Goal: Information Seeking & Learning: Find specific fact

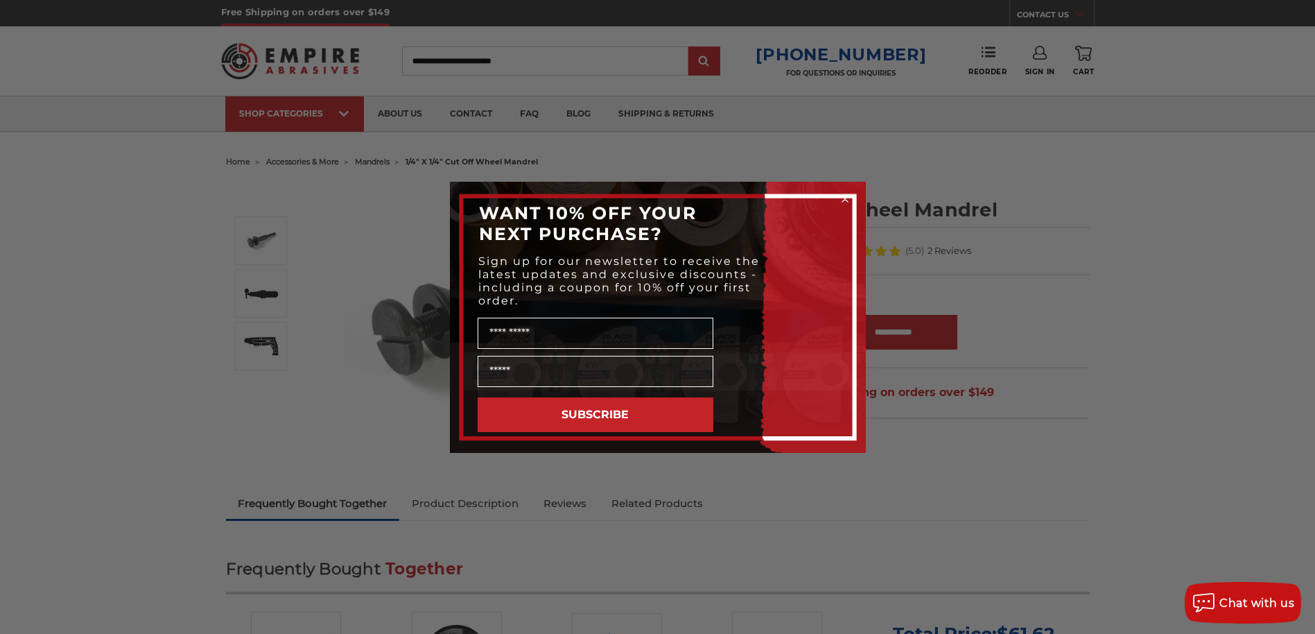
drag, startPoint x: 915, startPoint y: 231, endPoint x: 937, endPoint y: 225, distance: 22.4
click at [924, 232] on div "Close dialog WANT 10% OFF YOUR NEXT PURCHASE? Sign up for our newsletter to rec…" at bounding box center [657, 317] width 1315 height 634
click at [1086, 225] on div "Close dialog WANT 10% OFF YOUR NEXT PURCHASE? Sign up for our newsletter to rec…" at bounding box center [657, 317] width 1315 height 634
drag, startPoint x: 1129, startPoint y: 363, endPoint x: 867, endPoint y: 401, distance: 264.9
click at [1127, 363] on div "Close dialog WANT 10% OFF YOUR NEXT PURCHASE? Sign up for our newsletter to rec…" at bounding box center [657, 317] width 1315 height 634
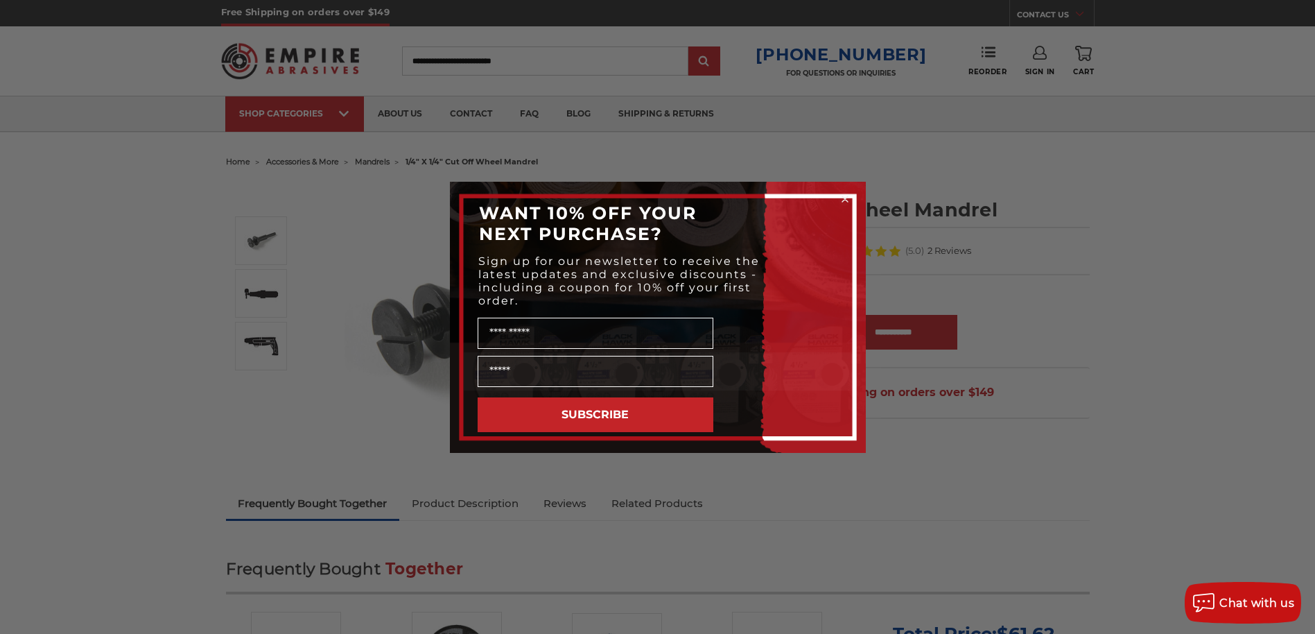
click at [1271, 349] on div "Close dialog WANT 10% OFF YOUR NEXT PURCHASE? Sign up for our newsletter to rec…" at bounding box center [657, 317] width 1315 height 634
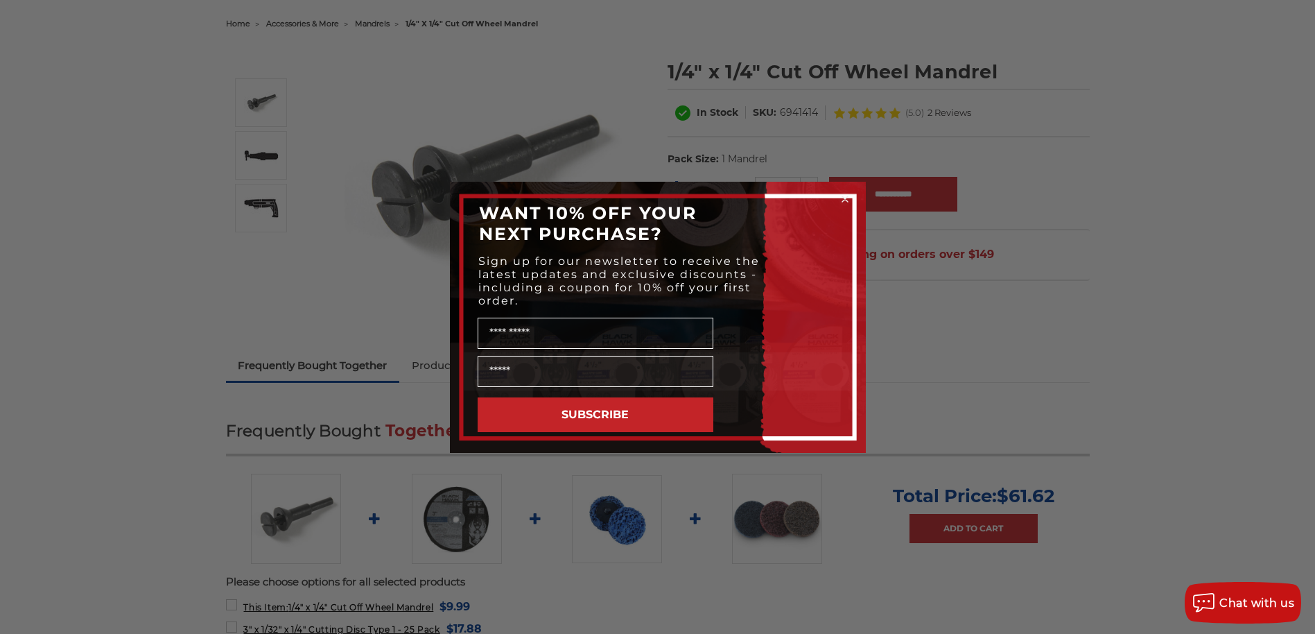
scroll to position [347, 0]
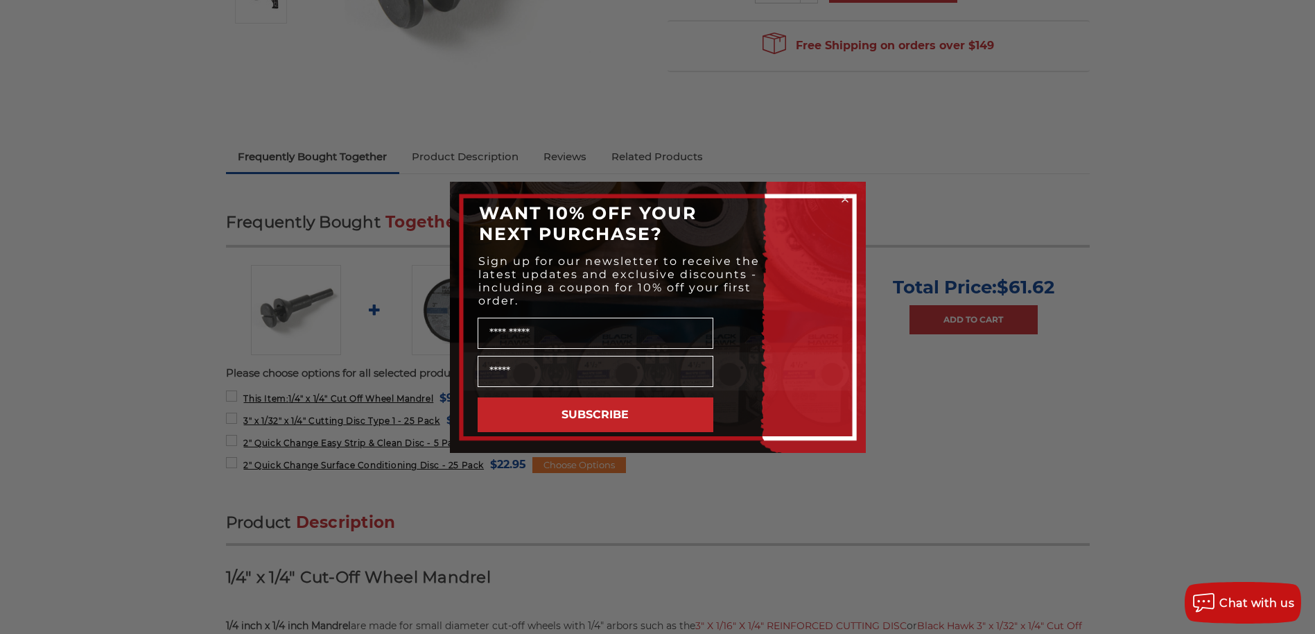
click at [848, 200] on circle "Close dialog" at bounding box center [844, 198] width 13 height 13
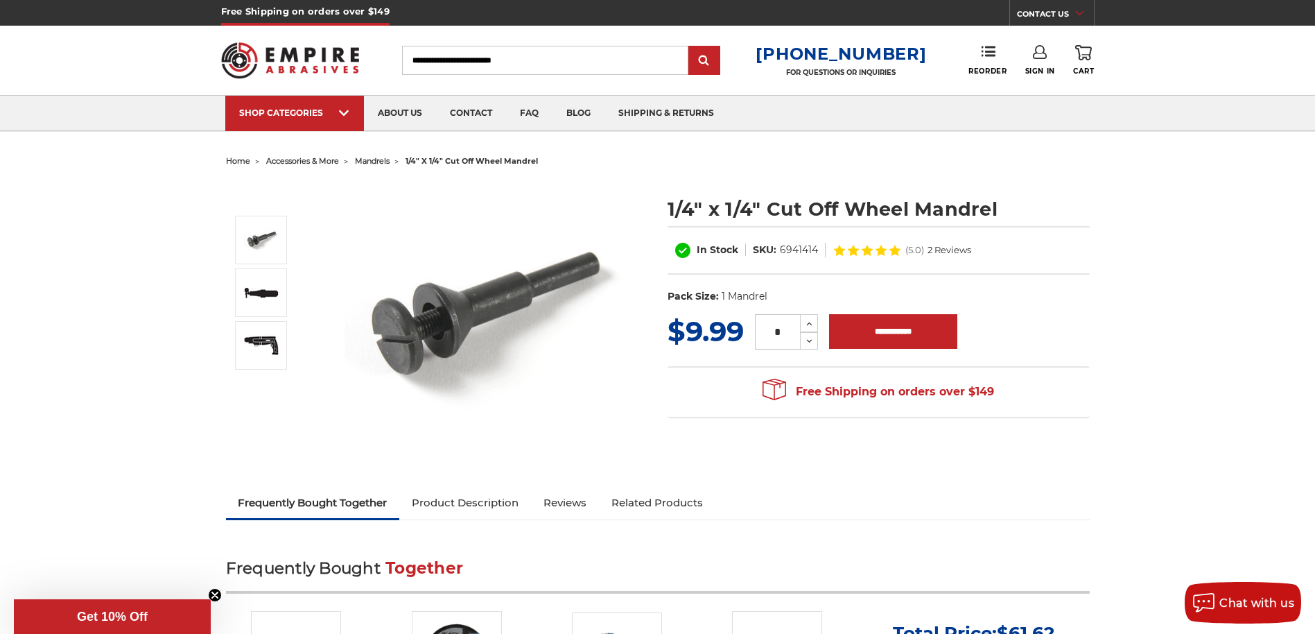
scroll to position [0, 0]
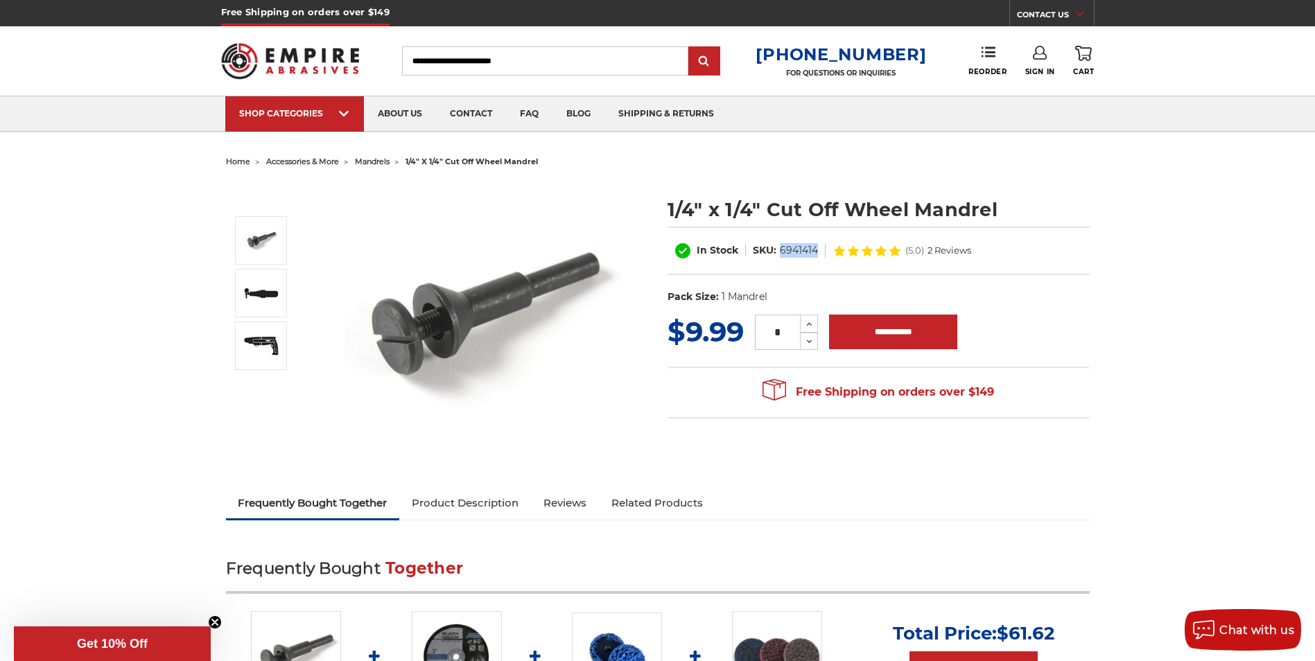
drag, startPoint x: 814, startPoint y: 250, endPoint x: 780, endPoint y: 250, distance: 34.0
click at [780, 250] on dd "6941414" at bounding box center [799, 250] width 38 height 15
copy dd "6941414"
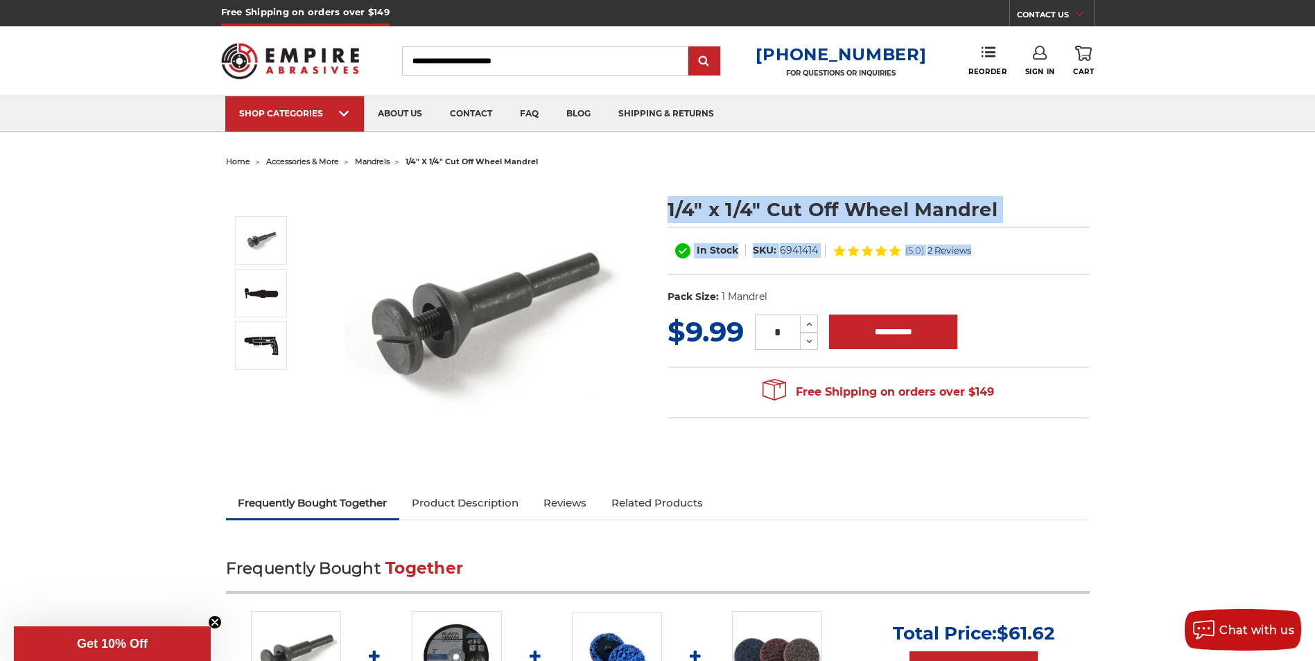
drag, startPoint x: 670, startPoint y: 212, endPoint x: 1054, endPoint y: 225, distance: 383.6
click at [1054, 225] on div "1/4" x 1/4" Cut Off Wheel Mandrel In Stock SKU: 6941414 (5.0) 2 Reviews UPC: Pa…" at bounding box center [879, 254] width 422 height 116
copy div "1/4" x 1/4" Cut Off Wheel Mandrel In Stock SKU: 6941414 (5.0) 2 Reviews"
